Goal: Task Accomplishment & Management: Complete application form

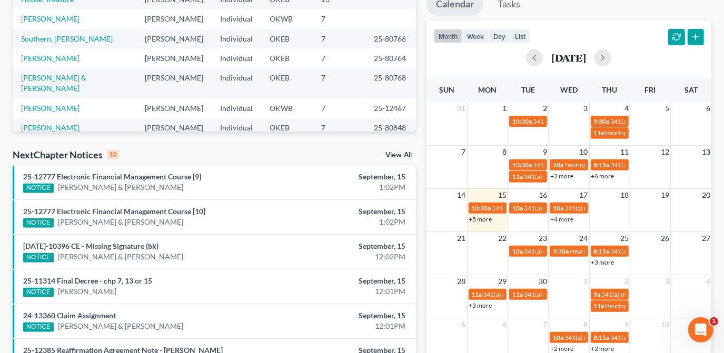
click at [724, 353] on html "Home New Case Client Portal The [PERSON_NAME] Law Firm [PERSON_NAME][EMAIL_ADDR…" at bounding box center [362, 182] width 724 height 758
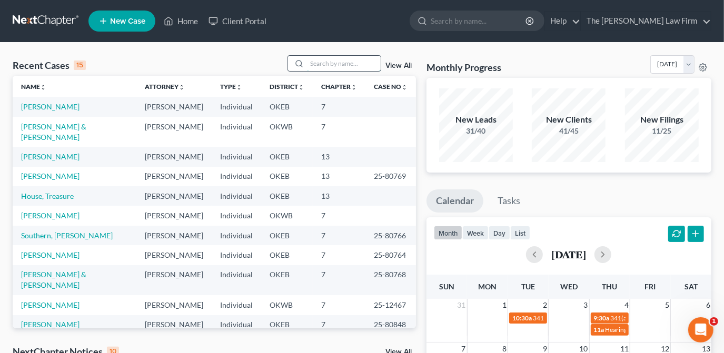
drag, startPoint x: 329, startPoint y: 60, endPoint x: 377, endPoint y: 70, distance: 49.0
click at [329, 60] on input "search" at bounding box center [344, 63] width 74 height 15
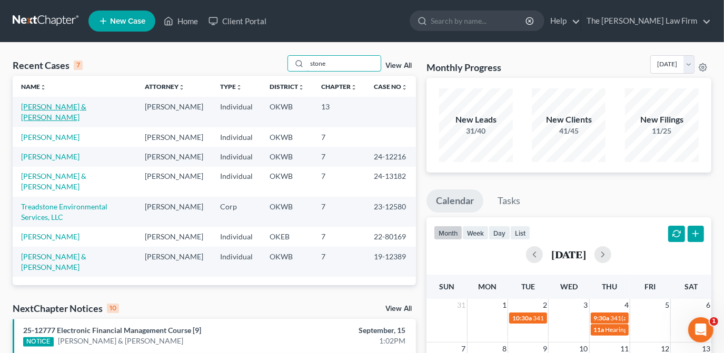
type input "stone"
click at [86, 110] on link "[PERSON_NAME] & [PERSON_NAME]" at bounding box center [53, 111] width 65 height 19
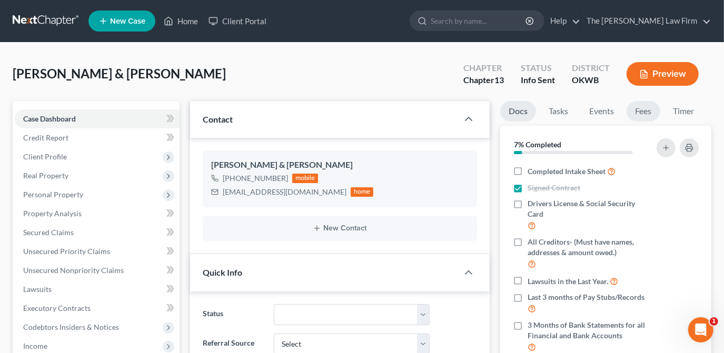
click at [643, 111] on link "Fees" at bounding box center [644, 111] width 34 height 21
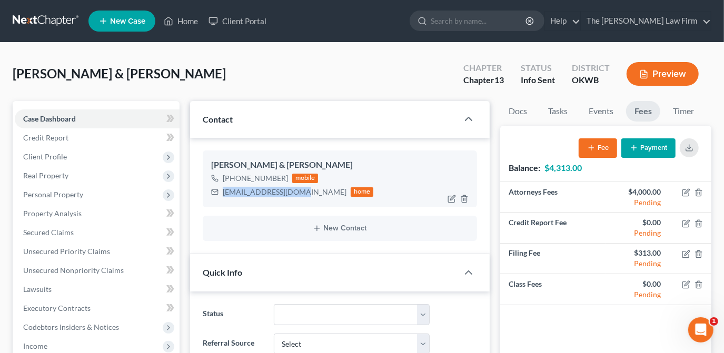
drag, startPoint x: 240, startPoint y: 188, endPoint x: 225, endPoint y: 188, distance: 14.8
click at [218, 189] on div "[EMAIL_ADDRESS][DOMAIN_NAME] home" at bounding box center [292, 192] width 163 height 14
drag, startPoint x: 225, startPoint y: 188, endPoint x: 256, endPoint y: 192, distance: 31.3
click at [406, 83] on div "[PERSON_NAME] & [PERSON_NAME] Upgraded Chapter Chapter 13 Status Info [GEOGRAPH…" at bounding box center [362, 78] width 699 height 46
click at [643, 144] on button "Payment" at bounding box center [648, 148] width 54 height 19
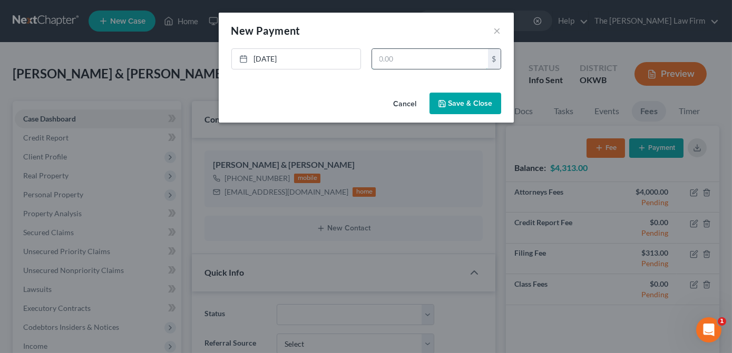
click at [416, 56] on input "text" at bounding box center [430, 59] width 116 height 20
type input "1,000.00"
click at [450, 106] on button "Save & Close" at bounding box center [465, 104] width 72 height 22
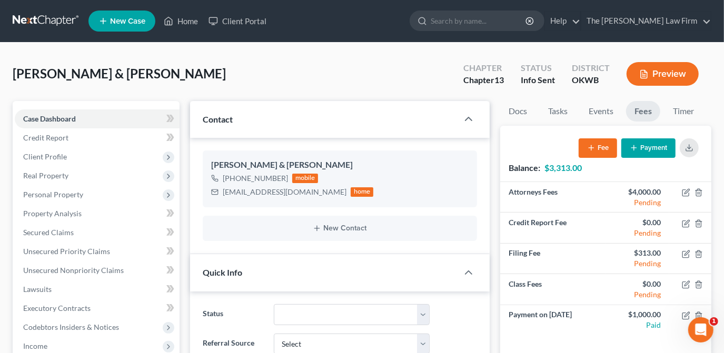
click at [140, 20] on span "New Case" at bounding box center [127, 21] width 35 height 8
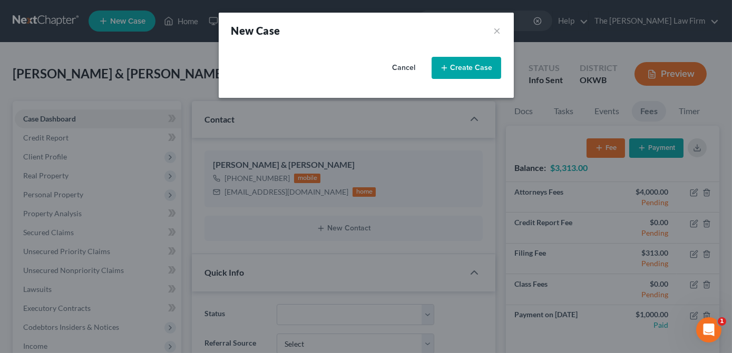
select select "65"
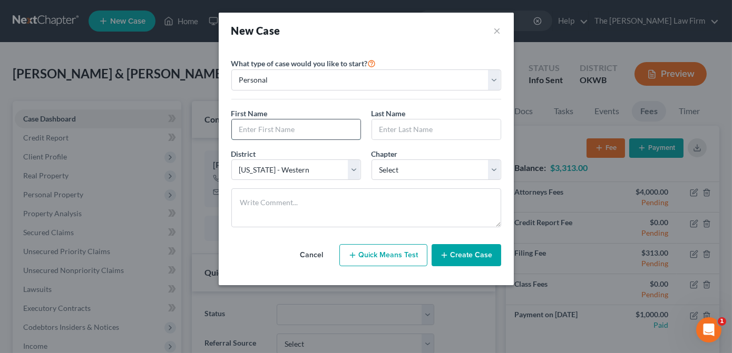
click at [273, 130] on input "text" at bounding box center [296, 130] width 129 height 20
type input "[PERSON_NAME]"
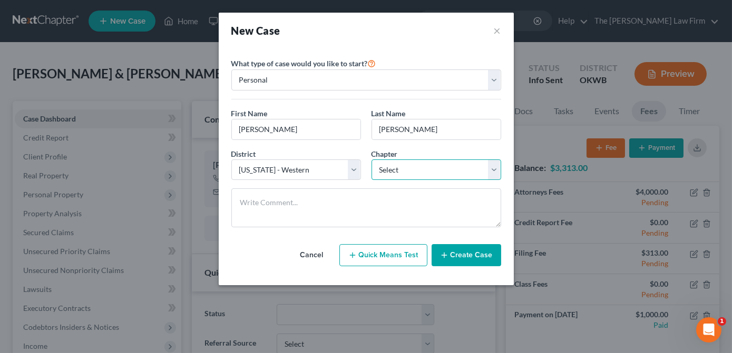
drag, startPoint x: 447, startPoint y: 164, endPoint x: 437, endPoint y: 176, distance: 15.7
click at [447, 164] on select "Select 7 11 12 13" at bounding box center [436, 170] width 130 height 21
select select "0"
click at [371, 160] on select "Select 7 11 12 13" at bounding box center [436, 170] width 130 height 21
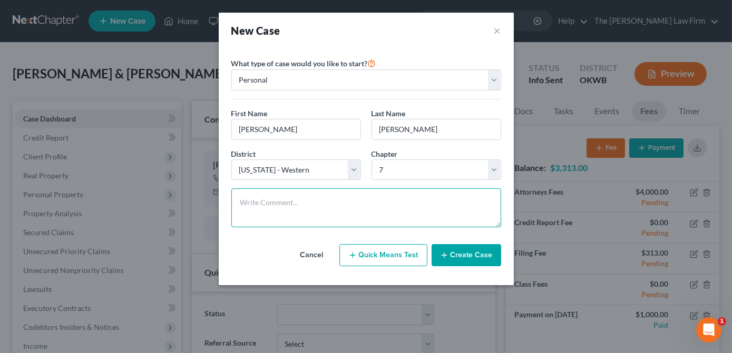
click at [406, 203] on textarea at bounding box center [366, 208] width 270 height 39
type textarea "Facing judgment, son may want to file as well. Starting with #1 phone consult."
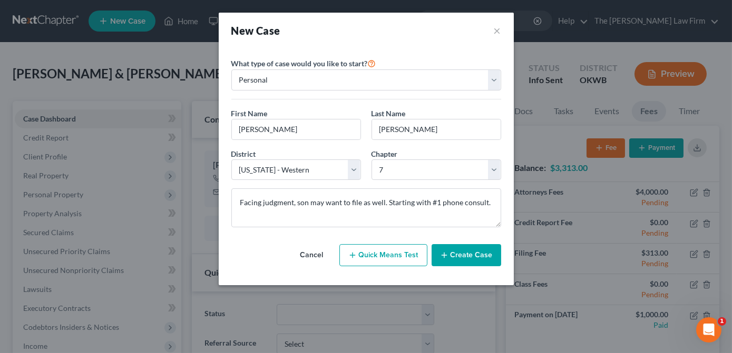
click at [462, 258] on button "Create Case" at bounding box center [466, 255] width 70 height 22
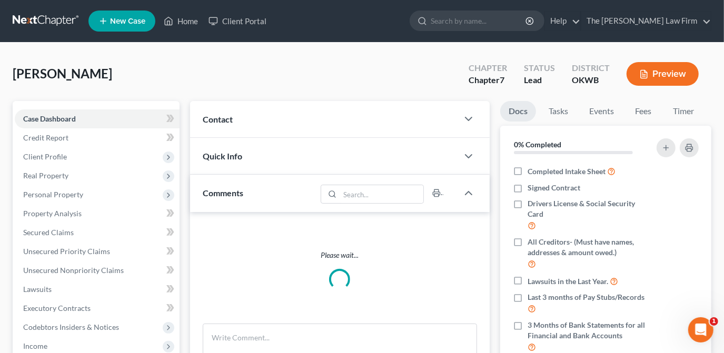
click at [322, 115] on div "Contact" at bounding box center [324, 119] width 268 height 36
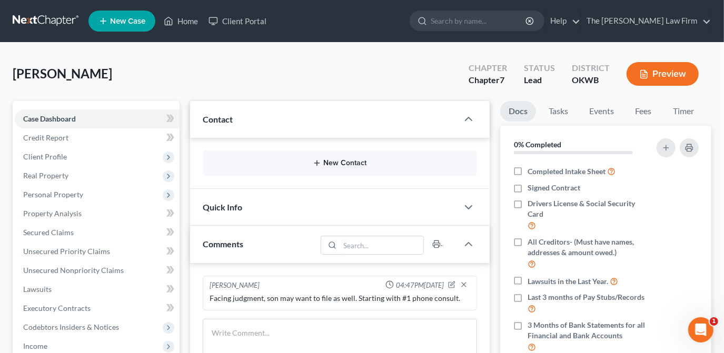
click at [305, 160] on button "New Contact" at bounding box center [340, 163] width 258 height 8
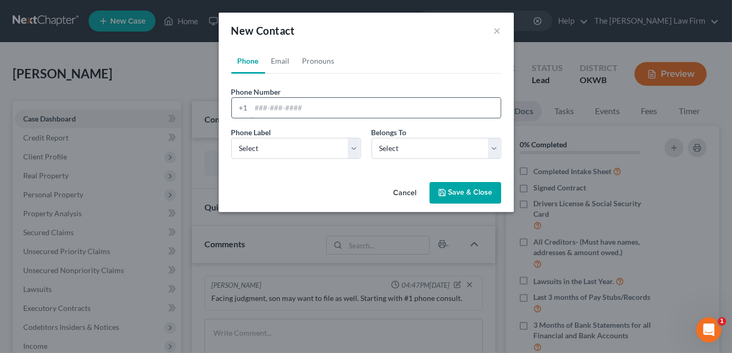
click at [301, 103] on input "tel" at bounding box center [375, 108] width 249 height 20
type input "5804215882"
click at [283, 154] on select "Select Mobile Home Work Other" at bounding box center [296, 148] width 130 height 21
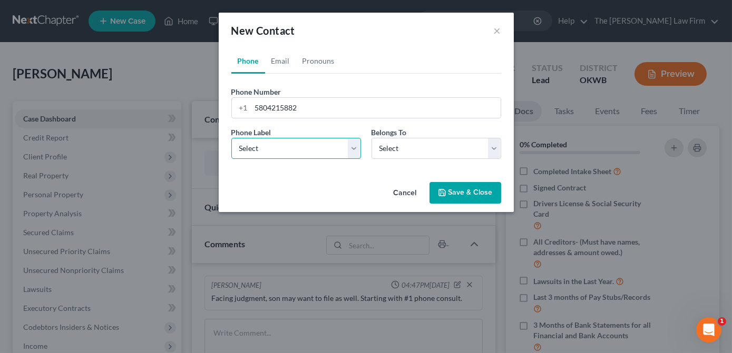
select select "0"
click at [231, 138] on select "Select Mobile Home Work Other" at bounding box center [296, 148] width 130 height 21
drag, startPoint x: 407, startPoint y: 149, endPoint x: 404, endPoint y: 157, distance: 9.3
click at [407, 149] on select "Select Client Other" at bounding box center [436, 148] width 130 height 21
select select "0"
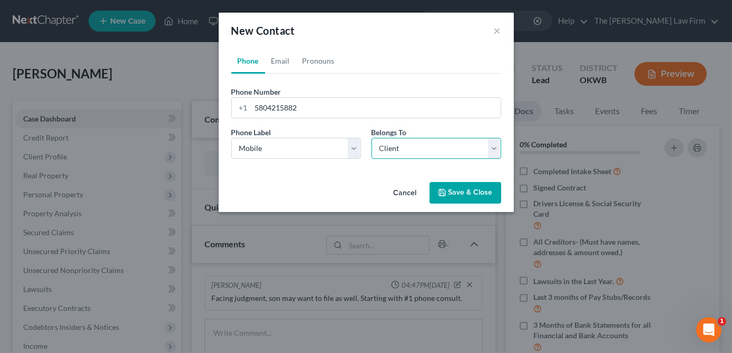
click at [371, 138] on select "Select Client Other" at bounding box center [436, 148] width 130 height 21
select select "0"
drag, startPoint x: 281, startPoint y: 65, endPoint x: 283, endPoint y: 78, distance: 12.9
click at [281, 65] on link "Email" at bounding box center [280, 60] width 31 height 25
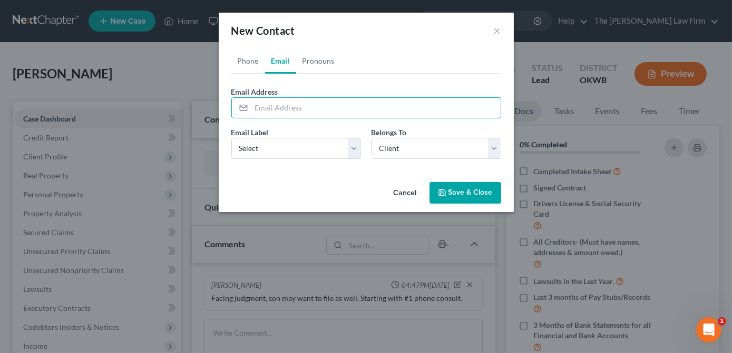
drag, startPoint x: 285, startPoint y: 104, endPoint x: 7, endPoint y: 110, distance: 277.6
click at [285, 104] on input "email" at bounding box center [375, 108] width 249 height 20
type input "[PERSON_NAME][EMAIL_ADDRESS][DOMAIN_NAME]"
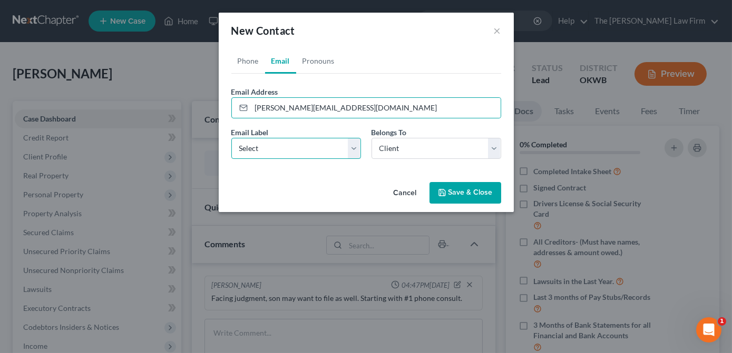
drag, startPoint x: 358, startPoint y: 145, endPoint x: 350, endPoint y: 159, distance: 15.6
click at [358, 145] on select "Select Home Work Other" at bounding box center [296, 148] width 130 height 21
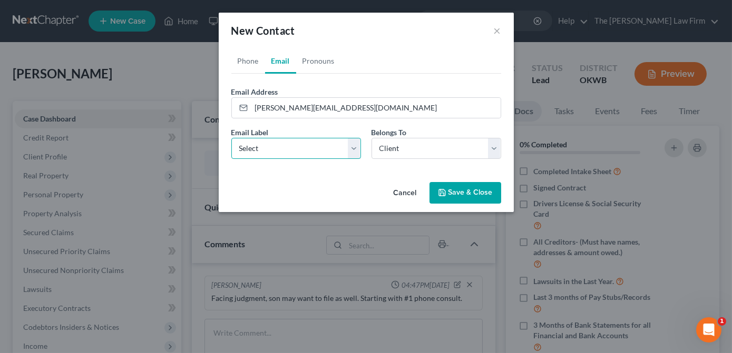
select select "0"
click at [231, 138] on select "Select Home Work Other" at bounding box center [296, 148] width 130 height 21
drag, startPoint x: 416, startPoint y: 148, endPoint x: 413, endPoint y: 159, distance: 11.4
click at [416, 148] on select "Select Client Other" at bounding box center [436, 148] width 130 height 21
drag, startPoint x: 347, startPoint y: 175, endPoint x: 407, endPoint y: 186, distance: 61.6
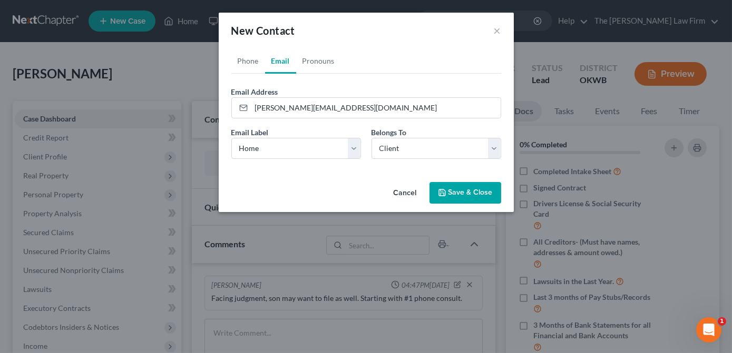
click at [347, 175] on div "Phone Email Pronouns Phone Number * [PHONE_NUMBER] Ext. Phone Label * Select Mo…" at bounding box center [366, 113] width 295 height 130
drag, startPoint x: 469, startPoint y: 196, endPoint x: 433, endPoint y: 190, distance: 35.8
click at [468, 196] on button "Save & Close" at bounding box center [465, 193] width 72 height 22
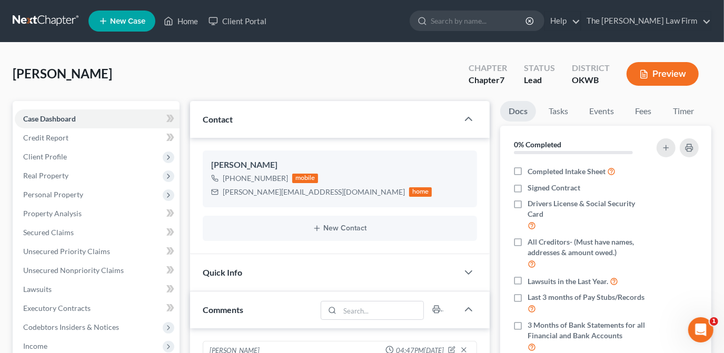
scroll to position [262, 0]
